Goal: Communication & Community: Connect with others

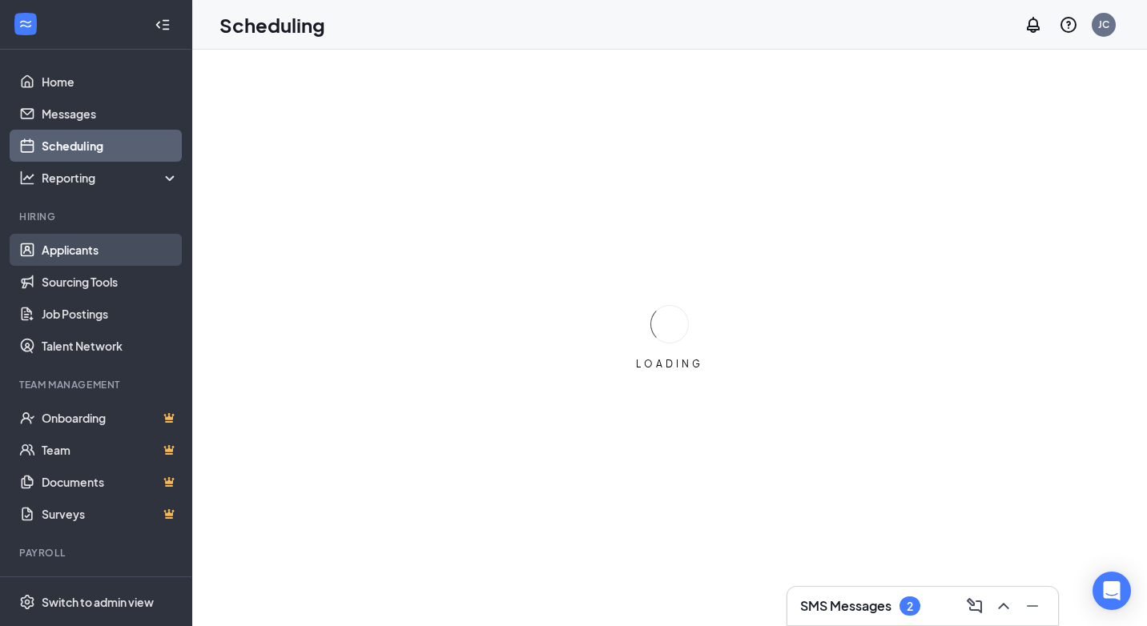
click at [60, 251] on link "Applicants" at bounding box center [110, 250] width 137 height 32
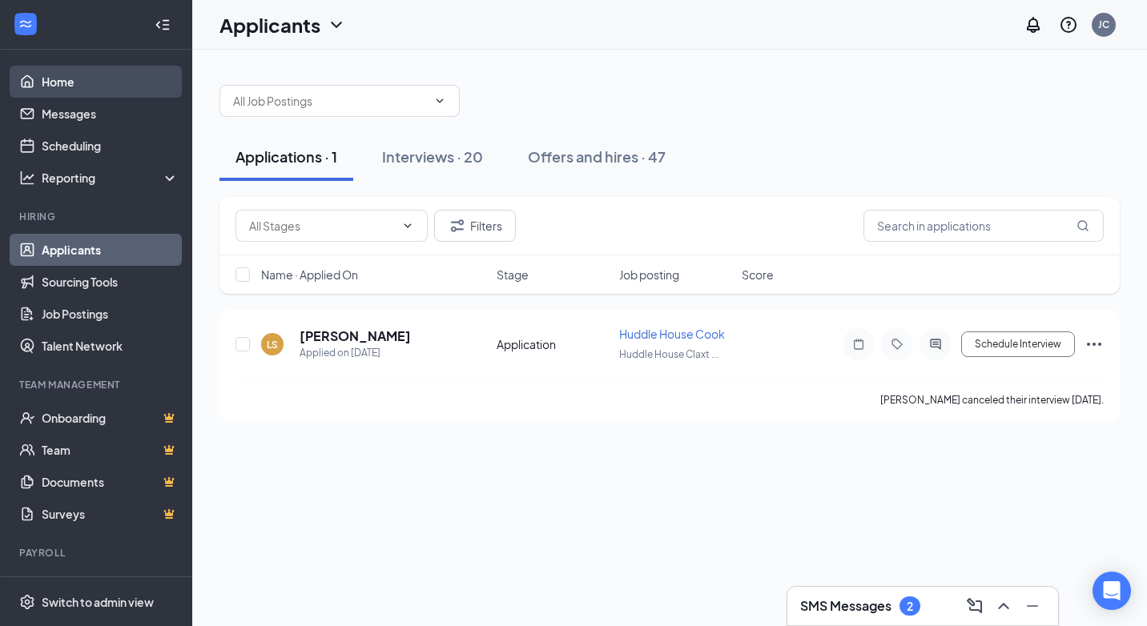
click at [69, 89] on link "Home" at bounding box center [110, 82] width 137 height 32
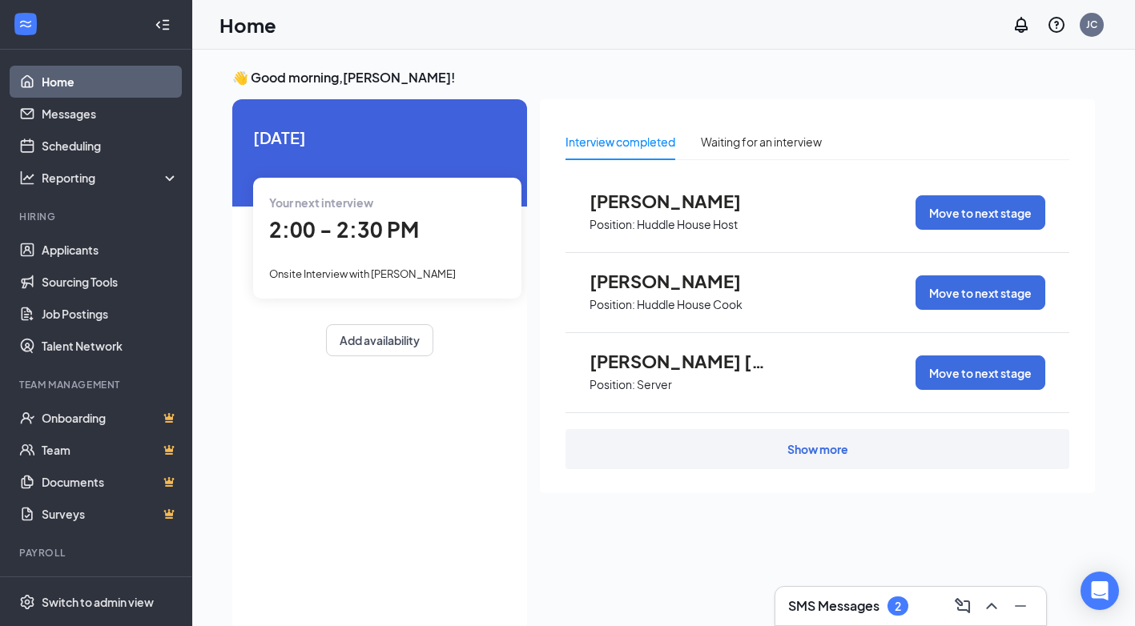
click at [844, 457] on div "Show more" at bounding box center [818, 449] width 504 height 40
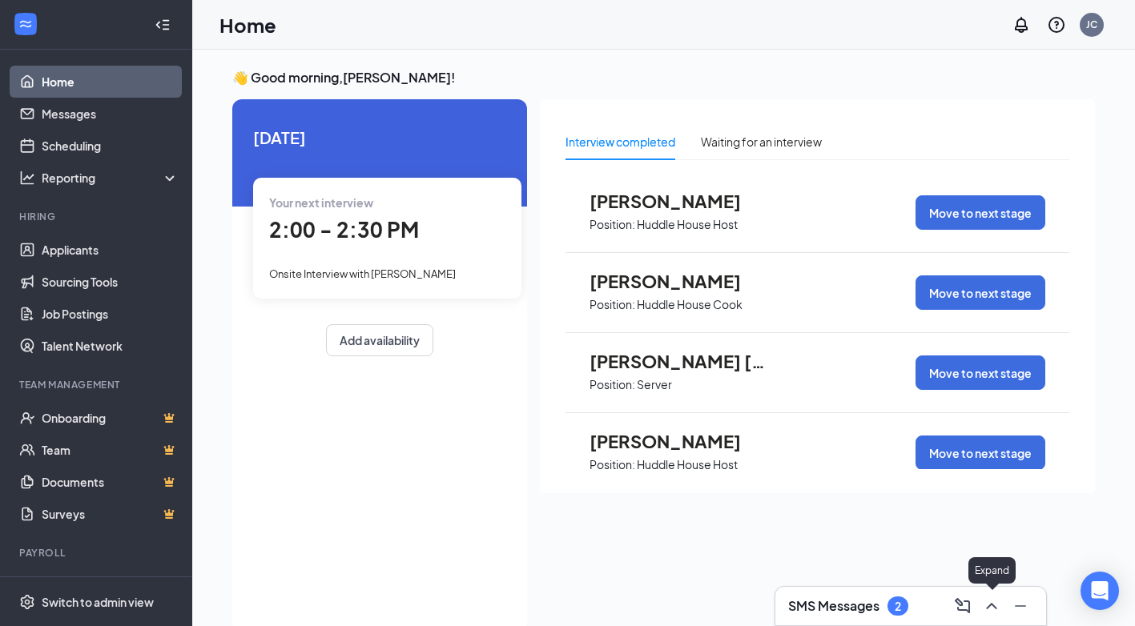
click at [983, 602] on icon "ChevronUp" at bounding box center [991, 606] width 19 height 19
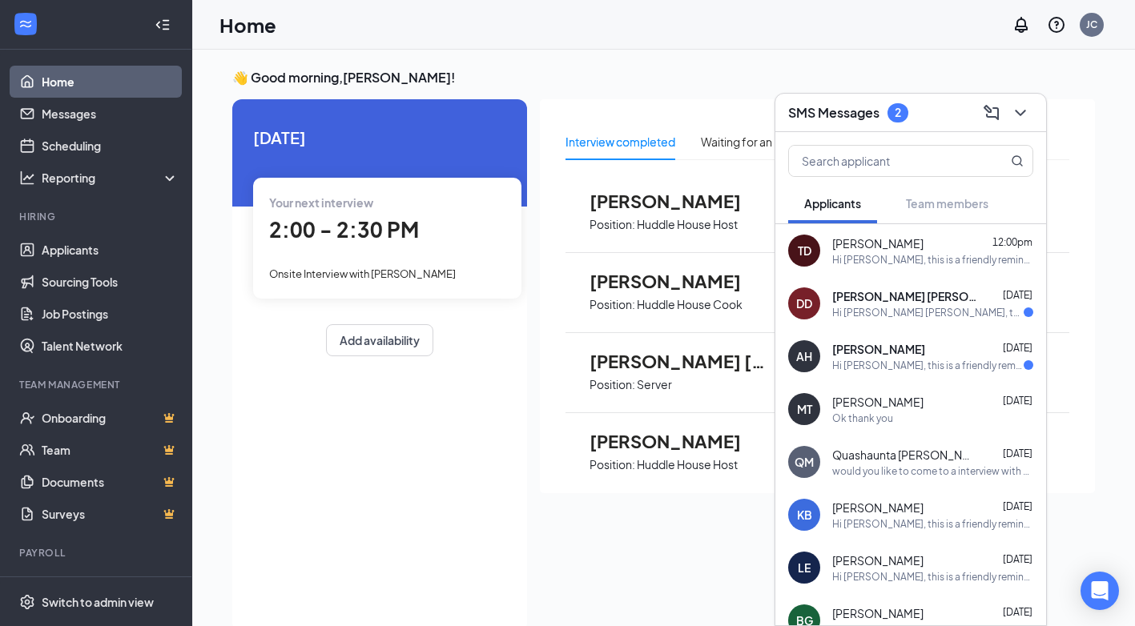
click at [872, 240] on span "[PERSON_NAME]" at bounding box center [877, 244] width 91 height 16
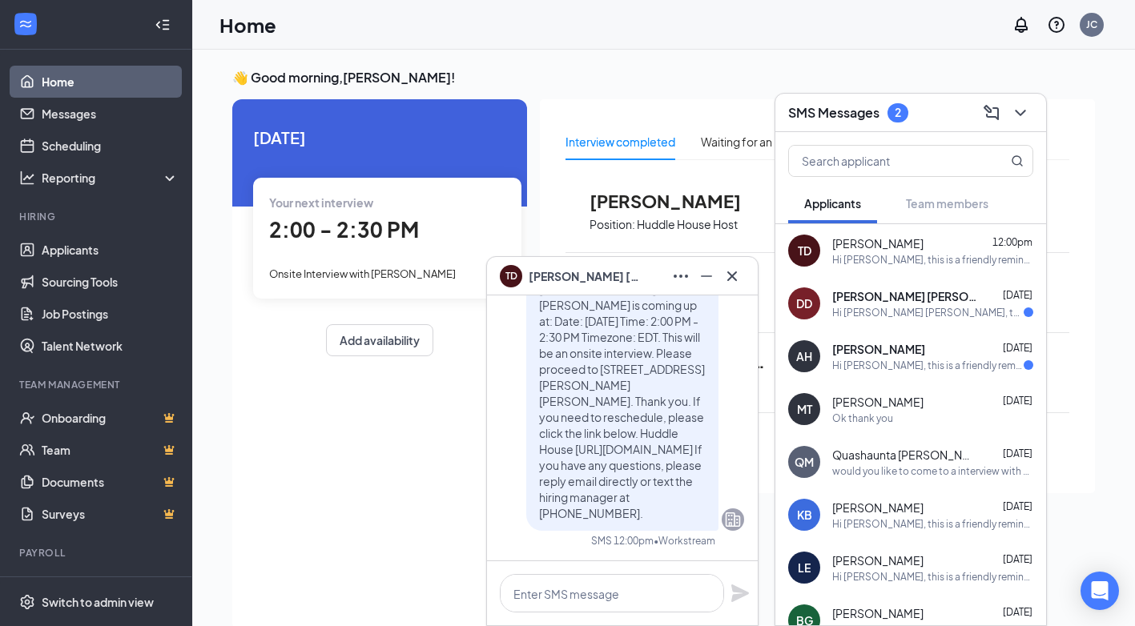
click at [619, 266] on div "TD [PERSON_NAME]" at bounding box center [622, 277] width 245 height 26
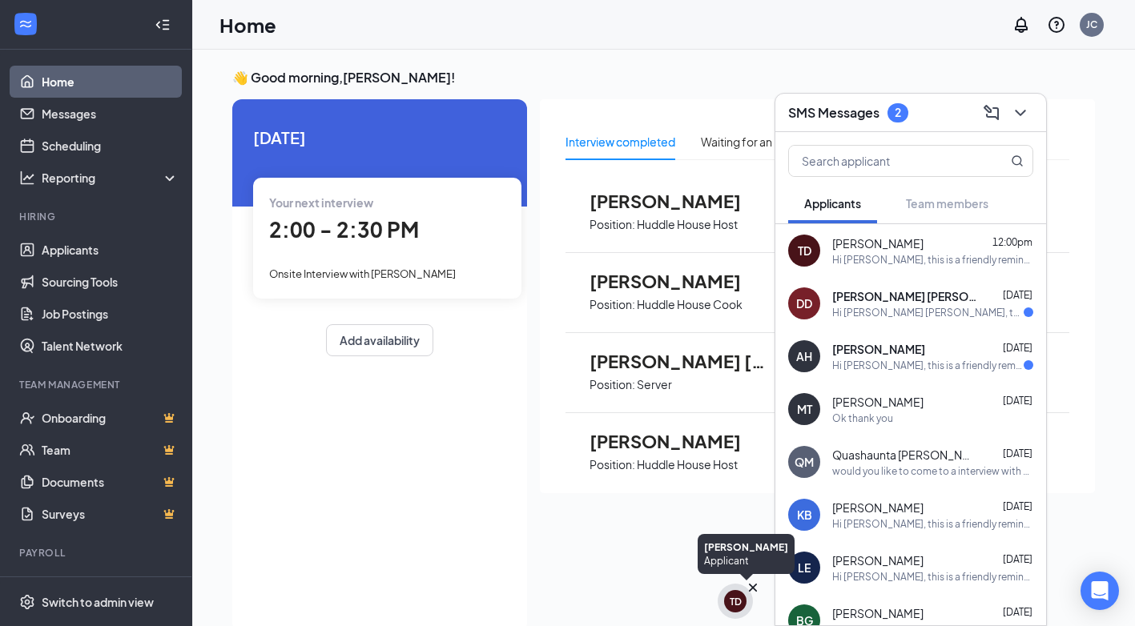
click at [747, 609] on div "TD" at bounding box center [735, 601] width 35 height 35
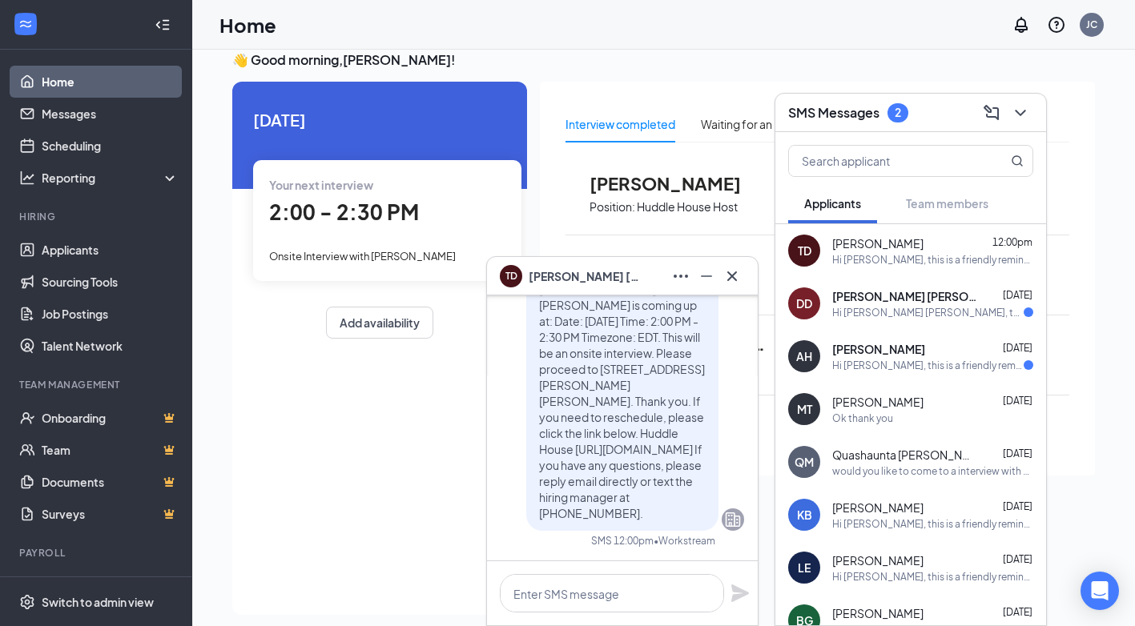
scroll to position [34, 0]
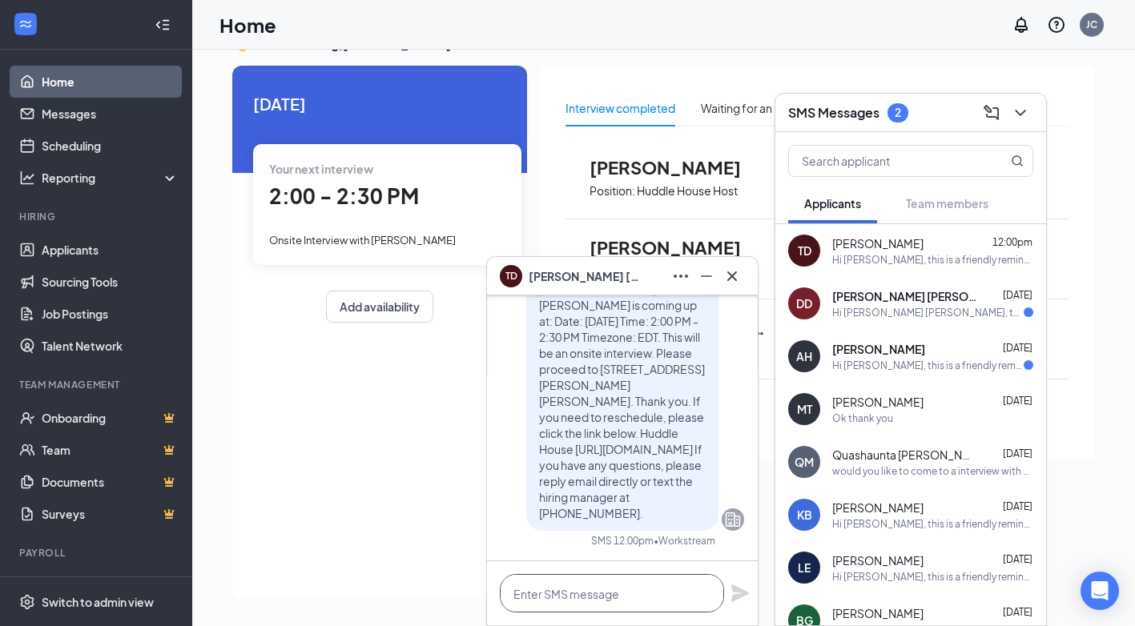
click at [624, 592] on textarea at bounding box center [612, 593] width 224 height 38
type textarea "sent you a text. n"
click at [739, 278] on icon "Cross" at bounding box center [732, 276] width 19 height 19
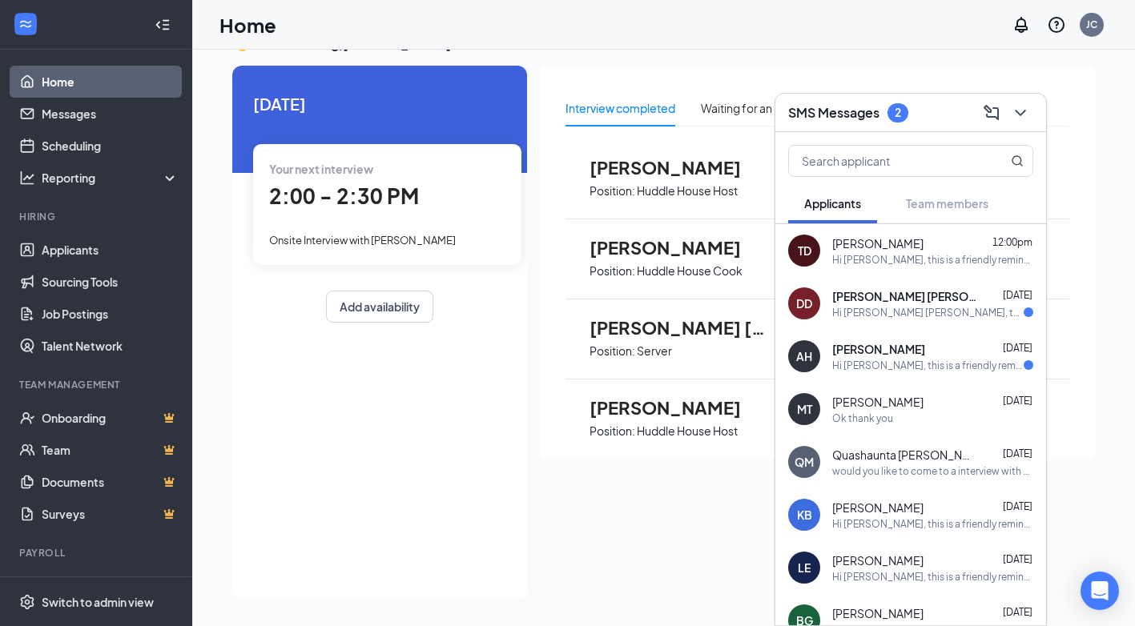
click at [869, 55] on div "👋 Good morning, [PERSON_NAME] ! [DATE] Your next interview 2:00 - 2:30 PM Onsit…" at bounding box center [664, 321] width 888 height 572
